Goal: Task Accomplishment & Management: Complete application form

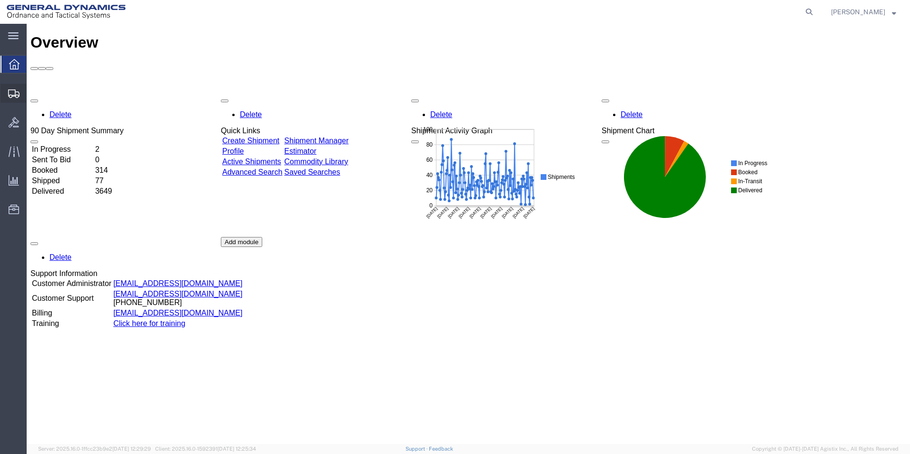
click at [0, 0] on span "Create Shipment" at bounding box center [0, 0] width 0 height 0
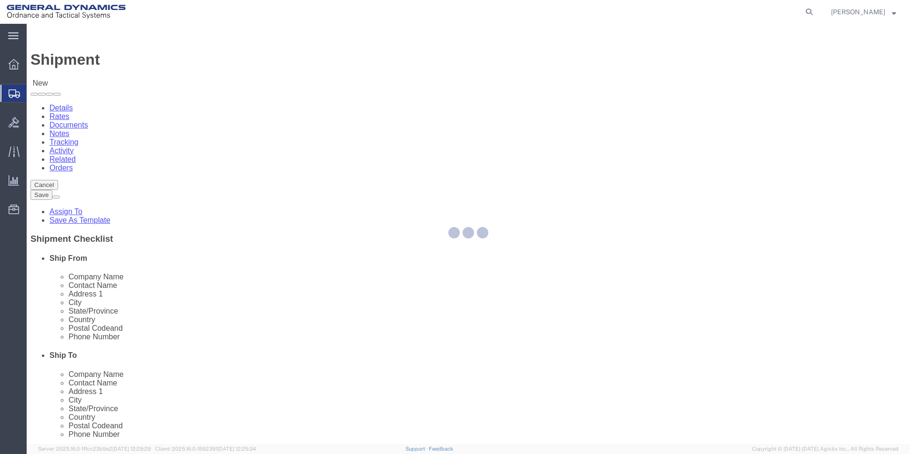
select select
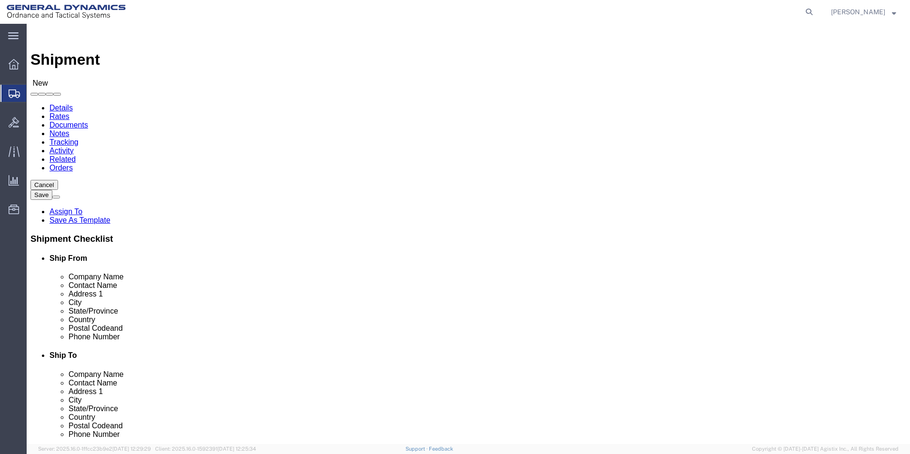
select select "MYPROFILE"
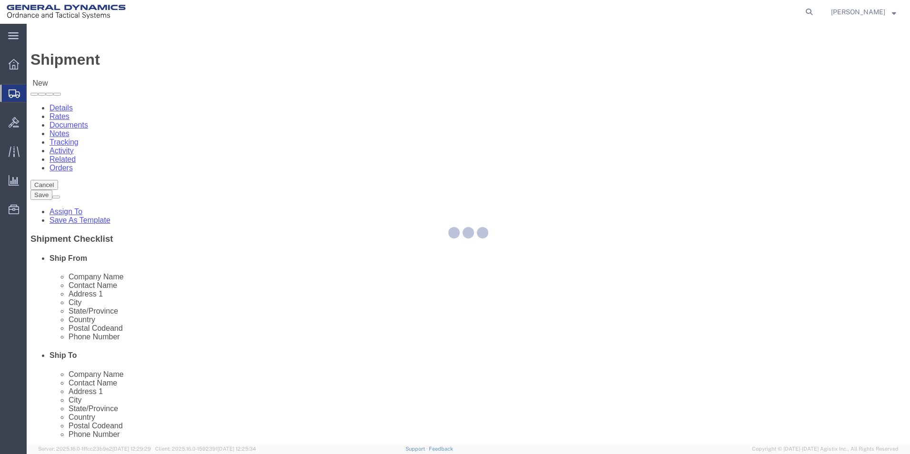
select select "AL"
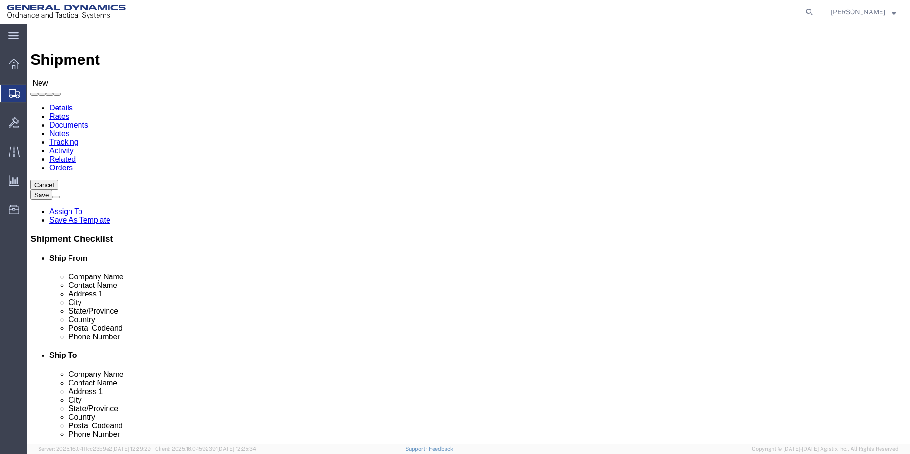
click input "text"
type input "BAE SYSTEM"
drag, startPoint x: 556, startPoint y: 257, endPoint x: 549, endPoint y: 258, distance: 6.7
click p "- BAE SYSTEMS, INC - (RECEIVING) 1100 W 120TH AVE, STE #600, WESTMINISTER, CO, …"
select select "CO"
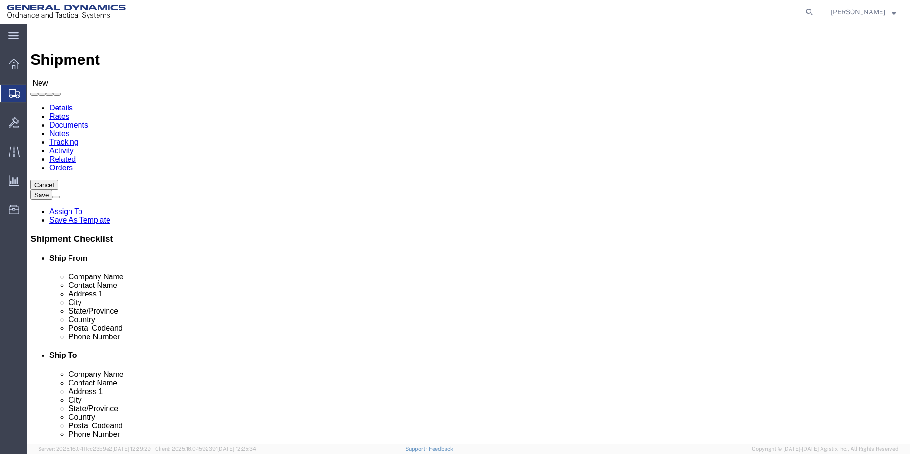
type input "BAE SYSTEMS, INC"
click input "text"
type input "2568351660"
type input "lashirl.montgomery@gd-ots.com"
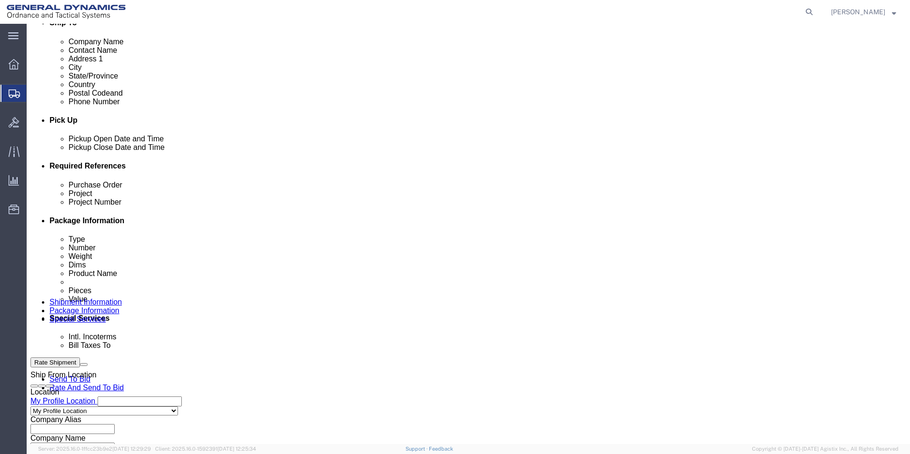
scroll to position [333, 0]
click input "text"
type input "24JMG0017"
click input "text"
type input "AMRAAM"
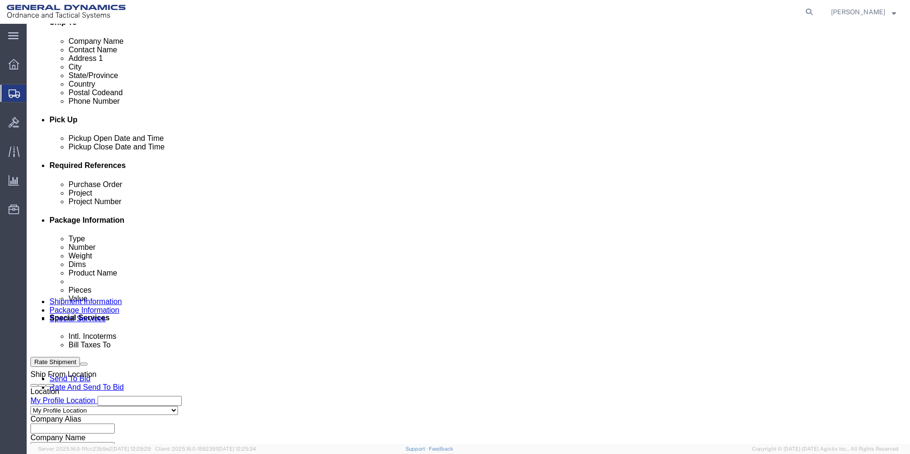
type input "45100013"
click input "AMRAAM"
type input "AMRAAM PH 4"
click select "Select Air Less than Truckload Multi-Leg Ocean Freight Rail Small Parcel Truckl…"
select select "SMAL"
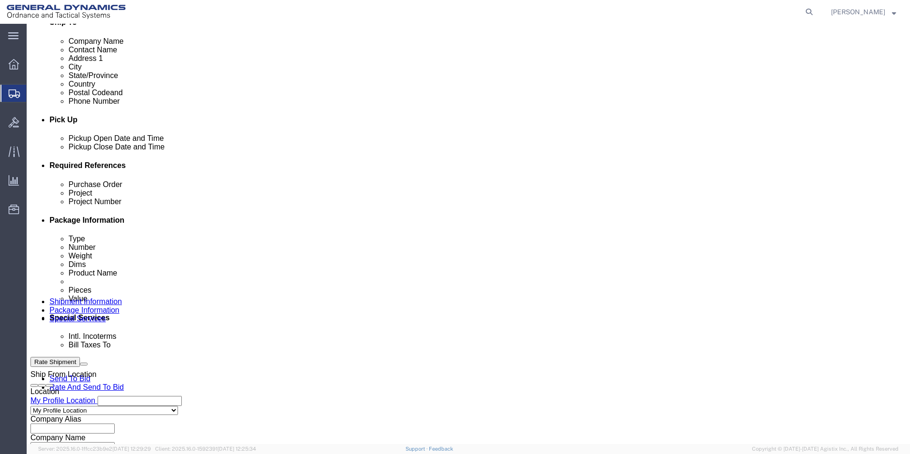
click select "Select Air Less than Truckload Multi-Leg Ocean Freight Rail Small Parcel Truckl…"
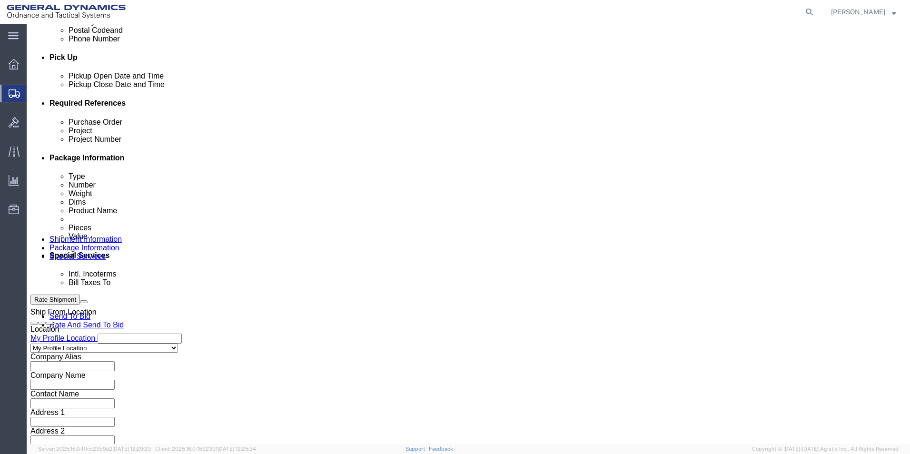
scroll to position [397, 0]
click button "Continue"
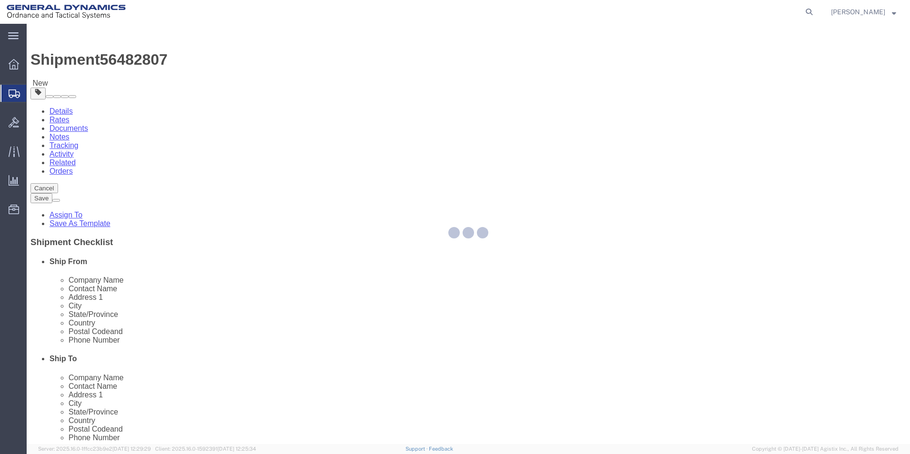
select select "YRPK"
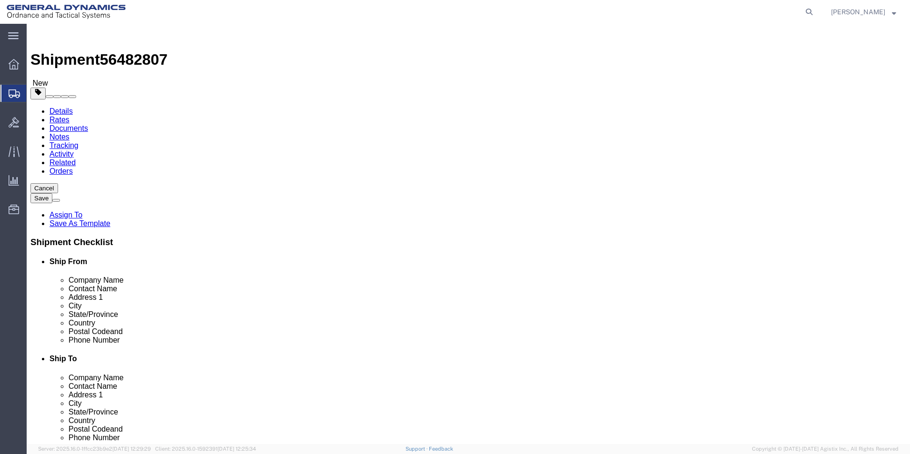
click input "text"
type input "26"
type input "16"
type input "24"
click div "Weight 0.00 Select kgs lbs Ship. t°"
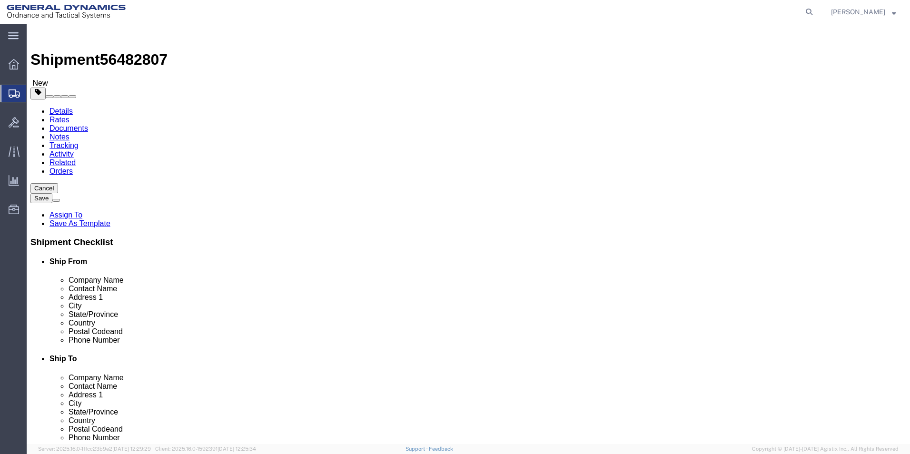
type input "25"
click link "Add Content"
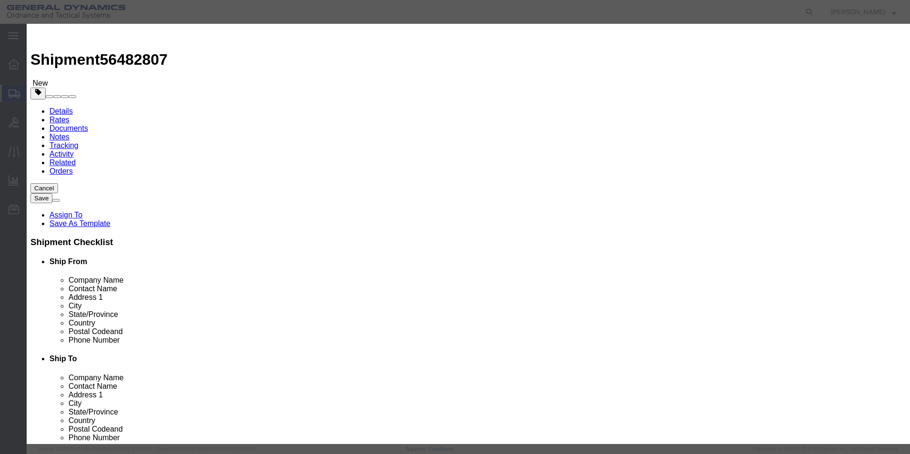
click input "text"
type input "P"
type input "METAL PARTS"
type input "230"
type input "1"
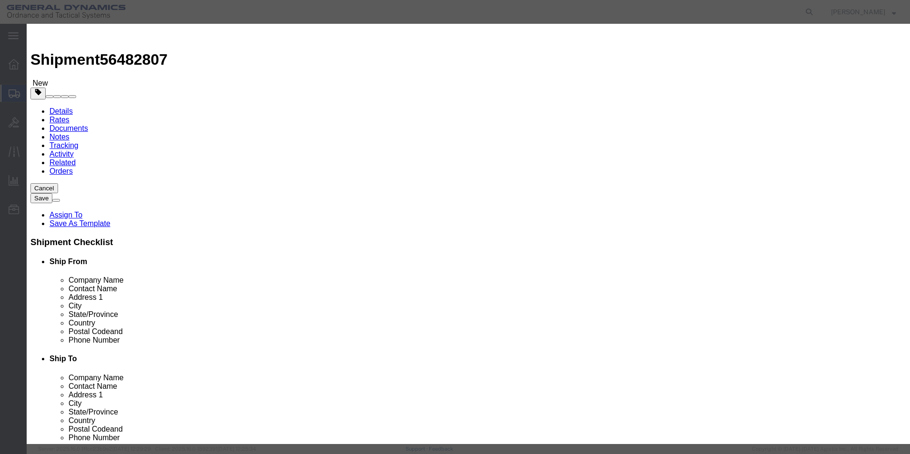
click button "Save & Close"
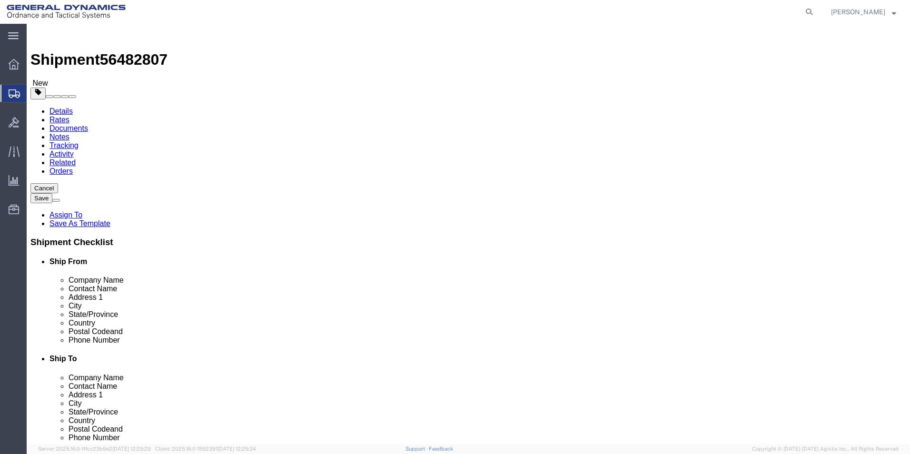
click button "Continue"
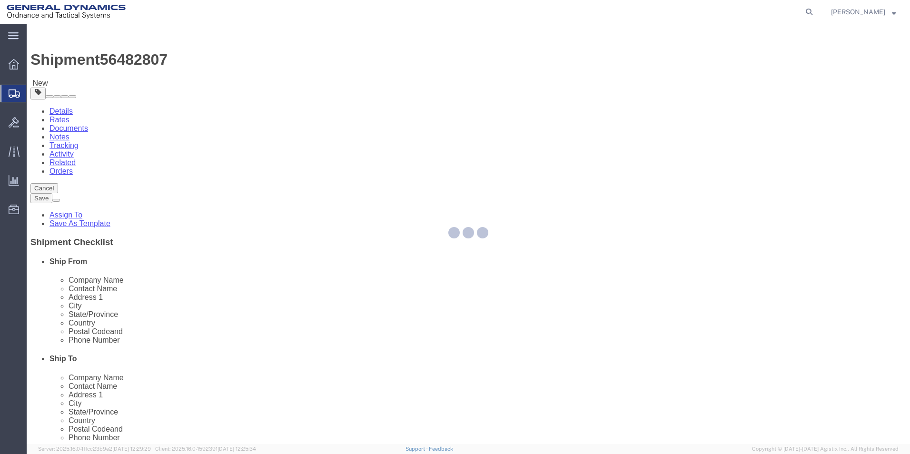
select select
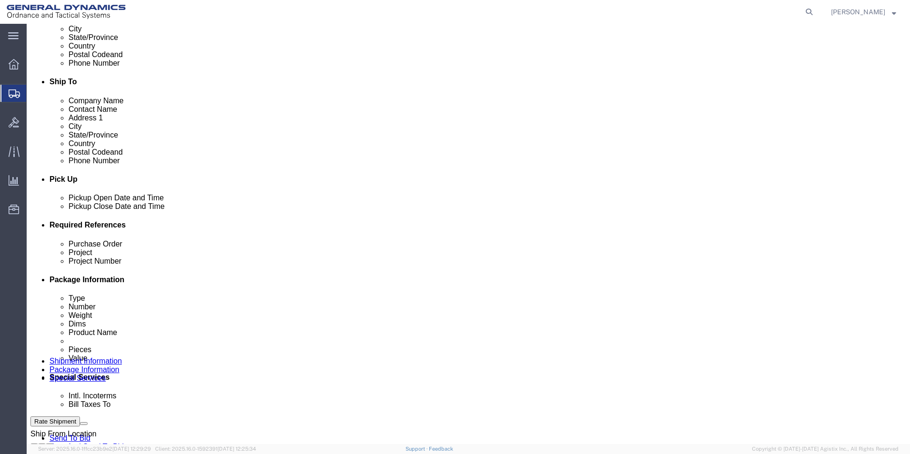
scroll to position [381, 0]
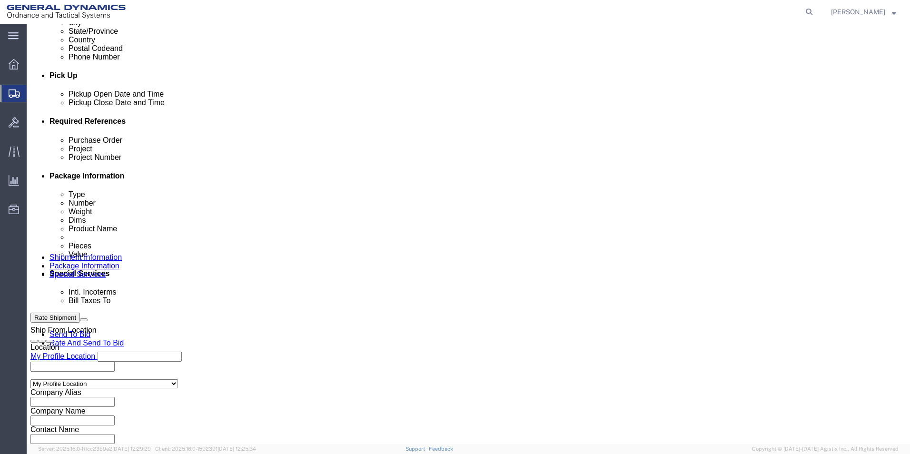
click select "Select DHL FedEx Express UPS"
select select "FedEx Express"
click select "Select DHL FedEx Express UPS"
click input "text"
type input "080201893"
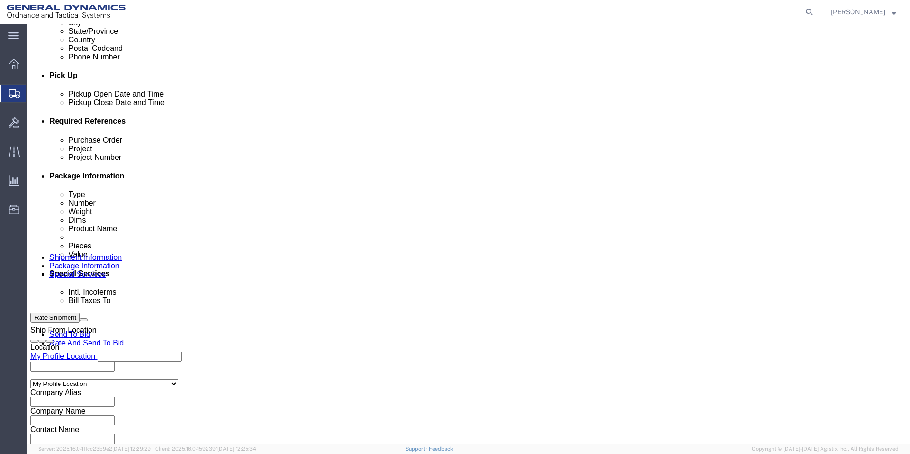
drag, startPoint x: 273, startPoint y: 321, endPoint x: 4, endPoint y: 313, distance: 269.6
click div "Please fix the following errors Ship From Location Location My Profile Location…"
type input "BAE SYSTEMS, INC"
type input "1100 W 120TH AVE"
select select "CO"
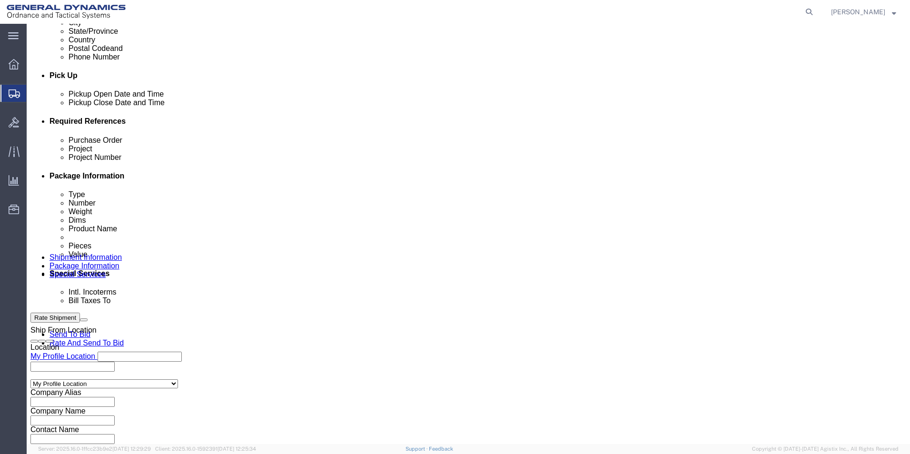
type input "RECEIVING"
type input "STE #600"
type input "WESTMINISTER"
type input "80234"
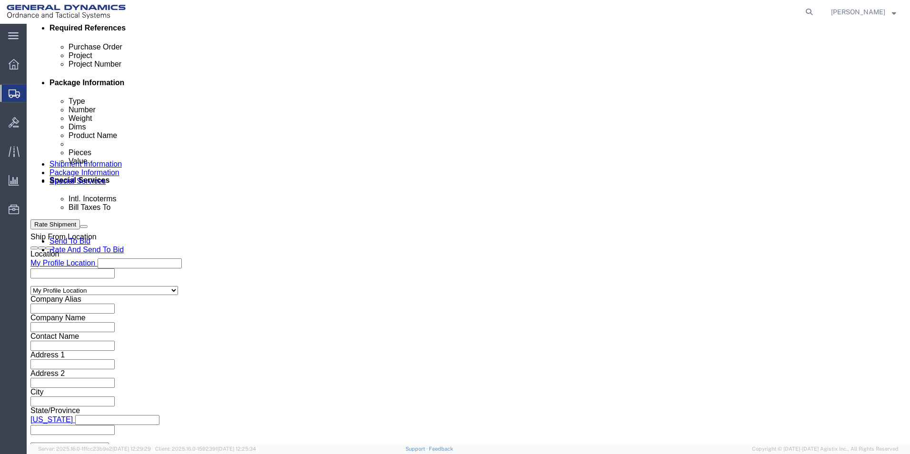
scroll to position [476, 0]
type input "BAE SYSTEMS, INC"
click button "Rate Shipment"
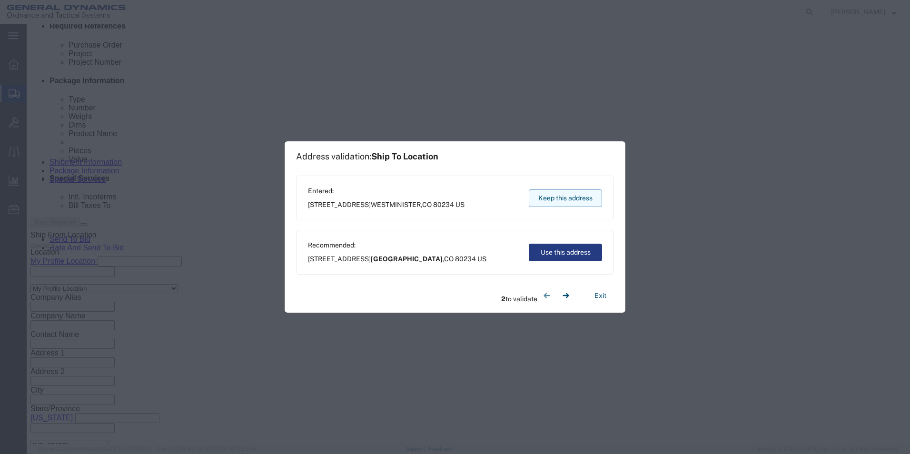
click at [566, 197] on button "Keep this address" at bounding box center [565, 198] width 73 height 18
click at [574, 198] on button "Keep this address" at bounding box center [565, 198] width 73 height 18
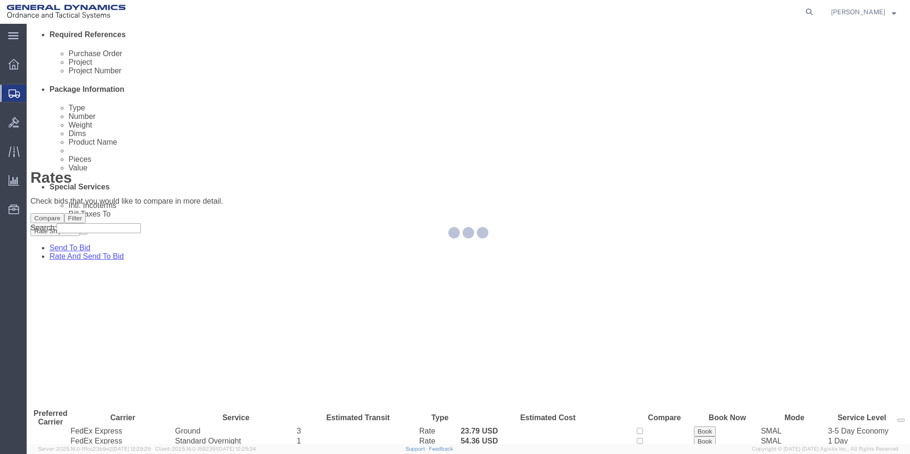
scroll to position [0, 0]
